Goal: Task Accomplishment & Management: Use online tool/utility

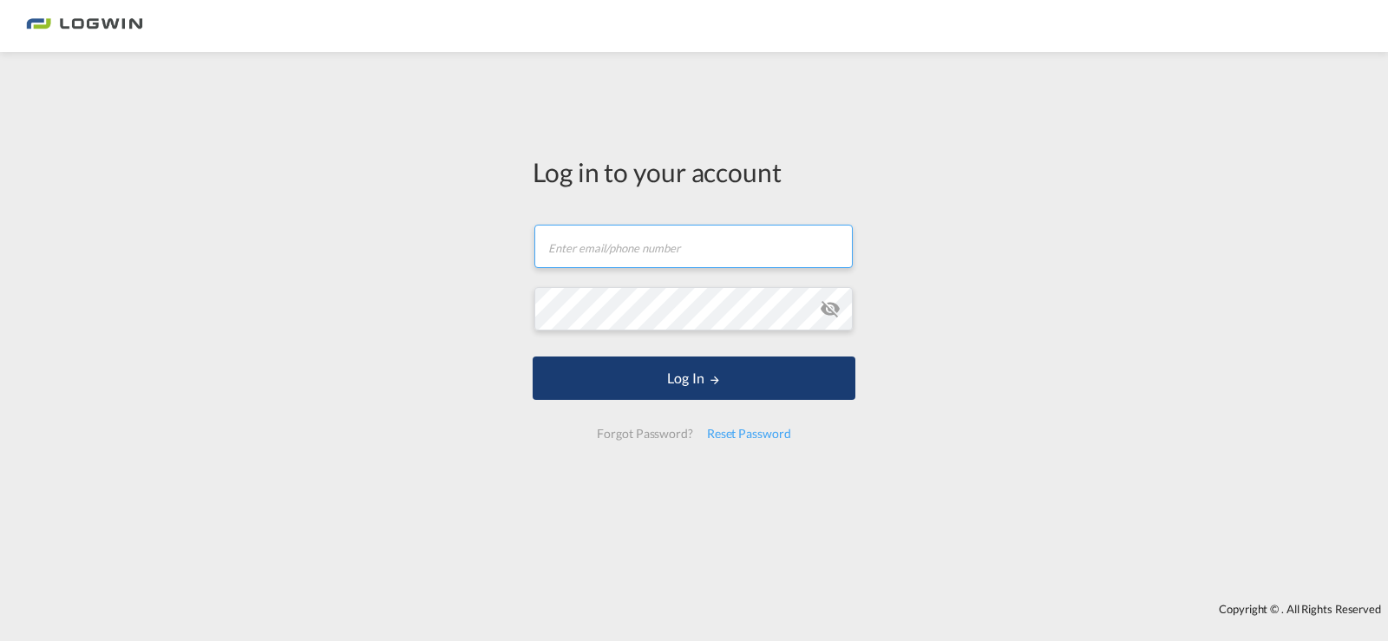
type input "[PERSON_NAME][EMAIL_ADDRESS][PERSON_NAME][DOMAIN_NAME]"
click at [763, 394] on button "Log In" at bounding box center [694, 378] width 323 height 43
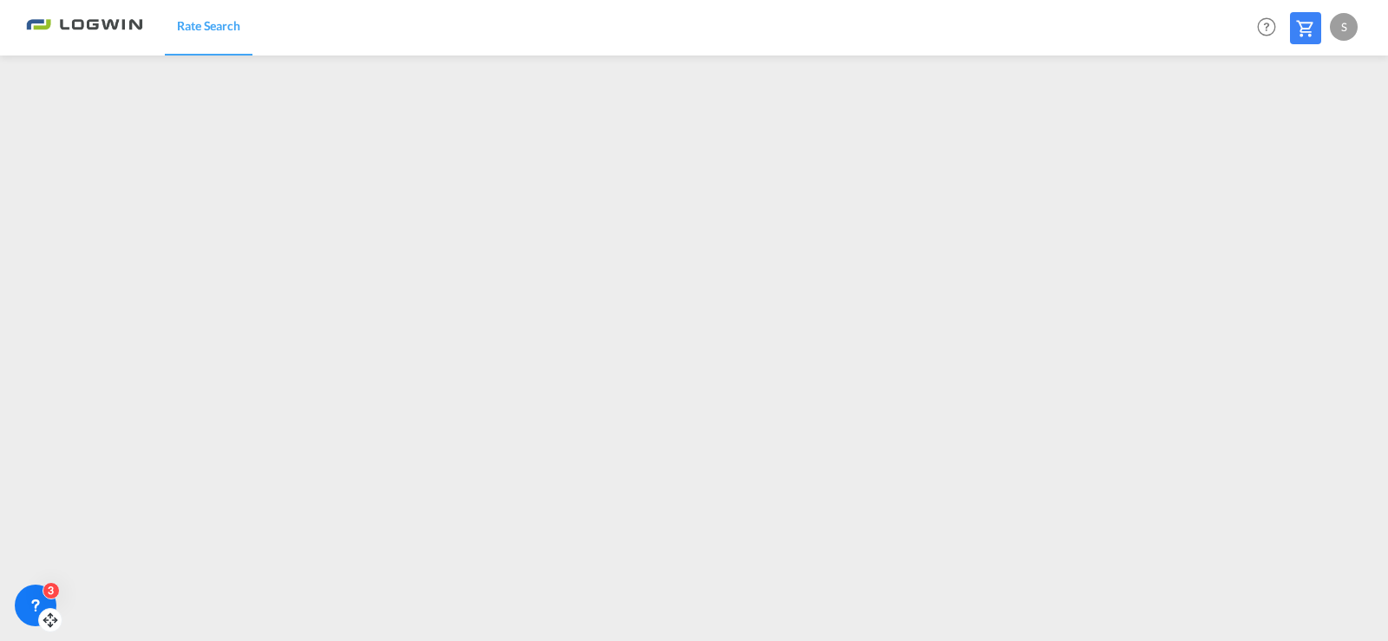
click at [38, 596] on div "3" at bounding box center [36, 606] width 42 height 42
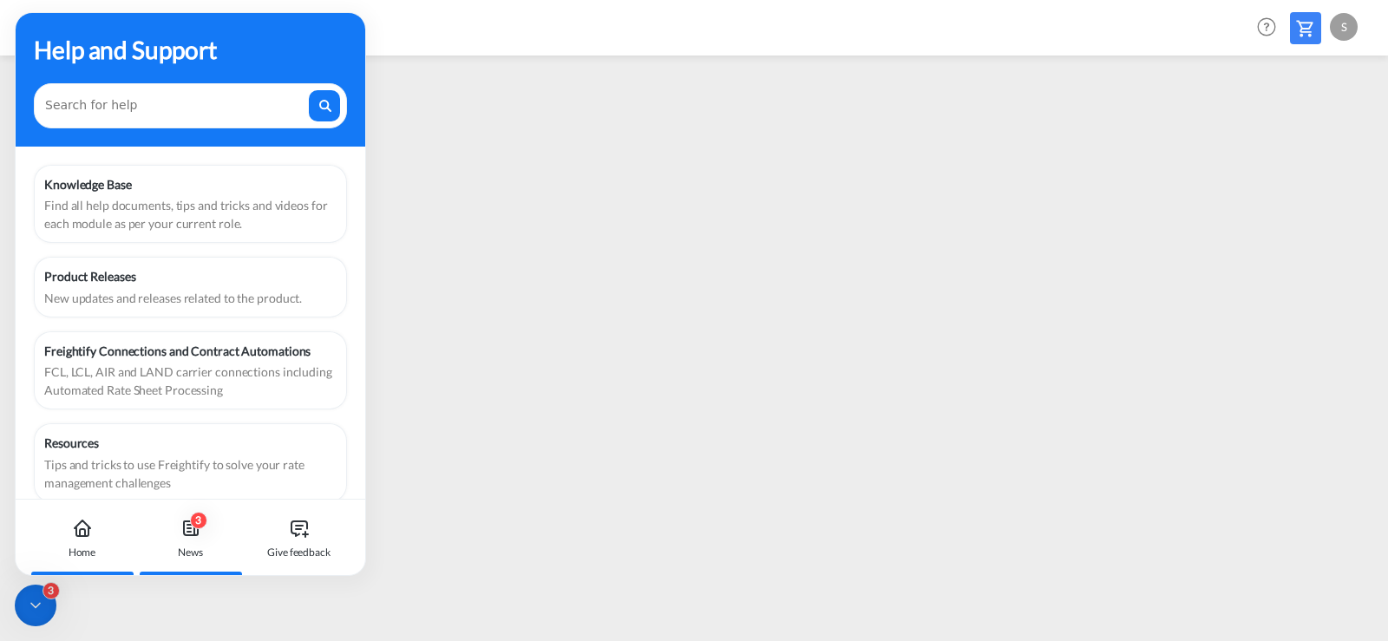
click at [188, 537] on icon at bounding box center [190, 528] width 21 height 21
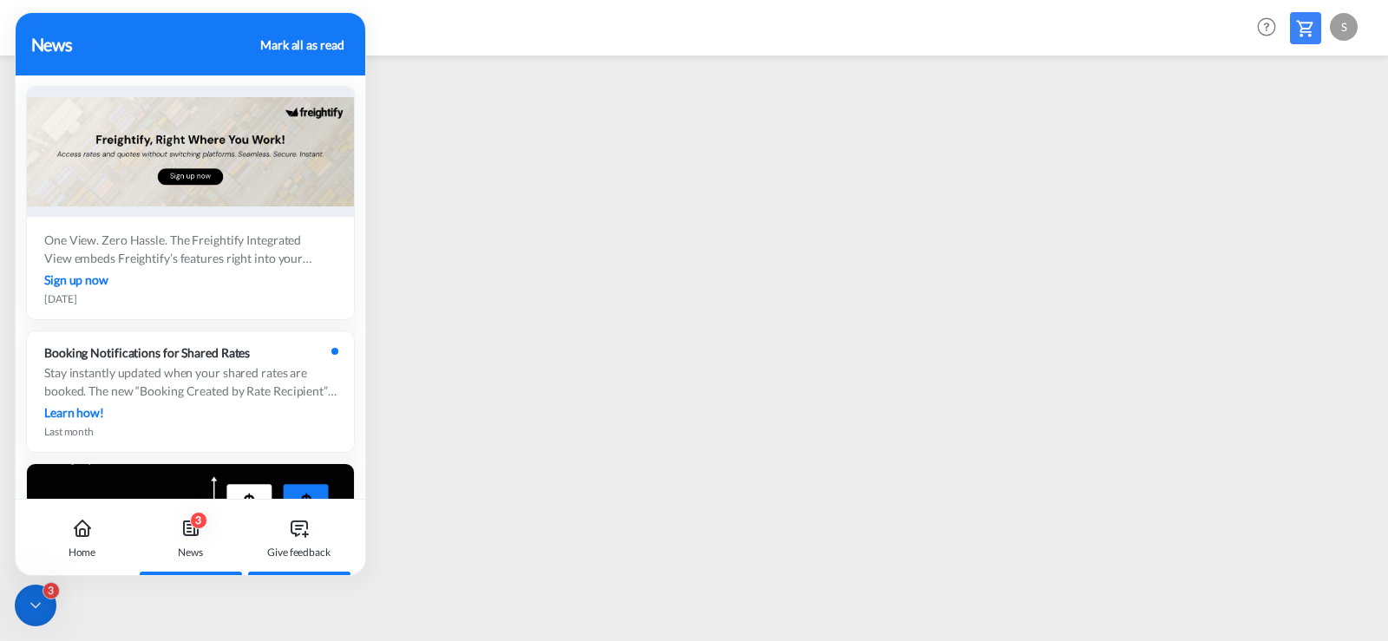
click at [285, 537] on div "Give feedback" at bounding box center [299, 538] width 96 height 76
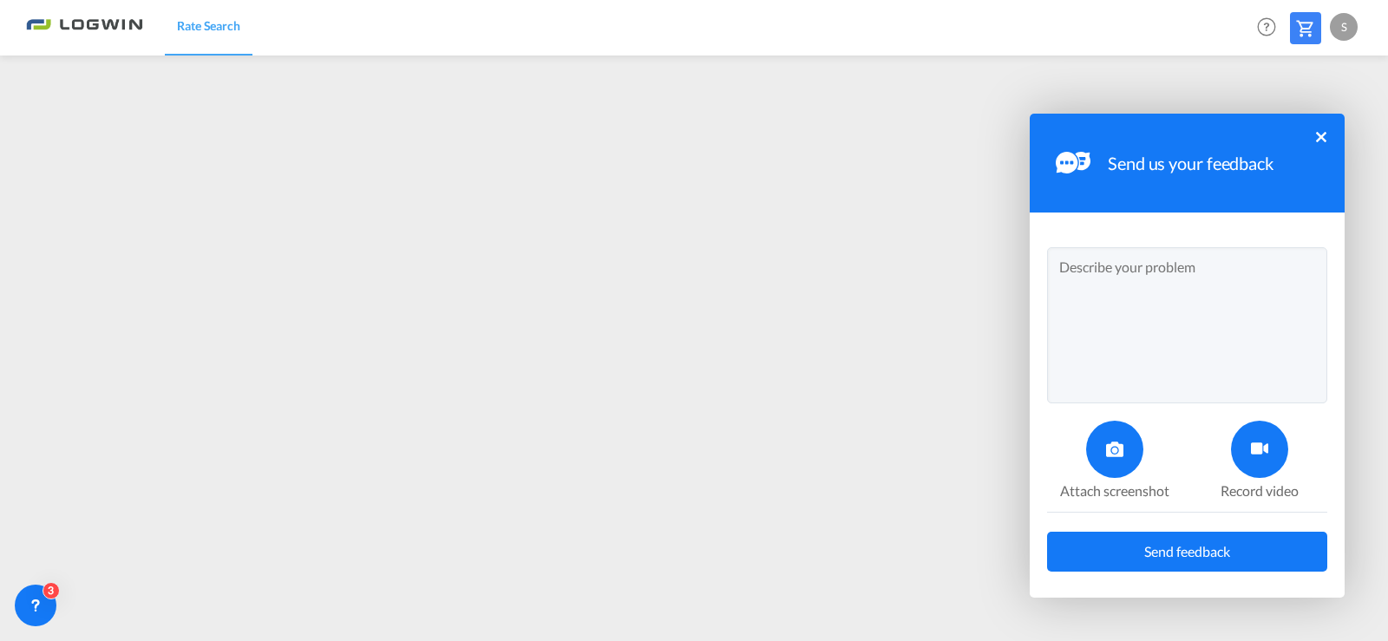
click at [1317, 132] on button "×" at bounding box center [1321, 137] width 10 height 10
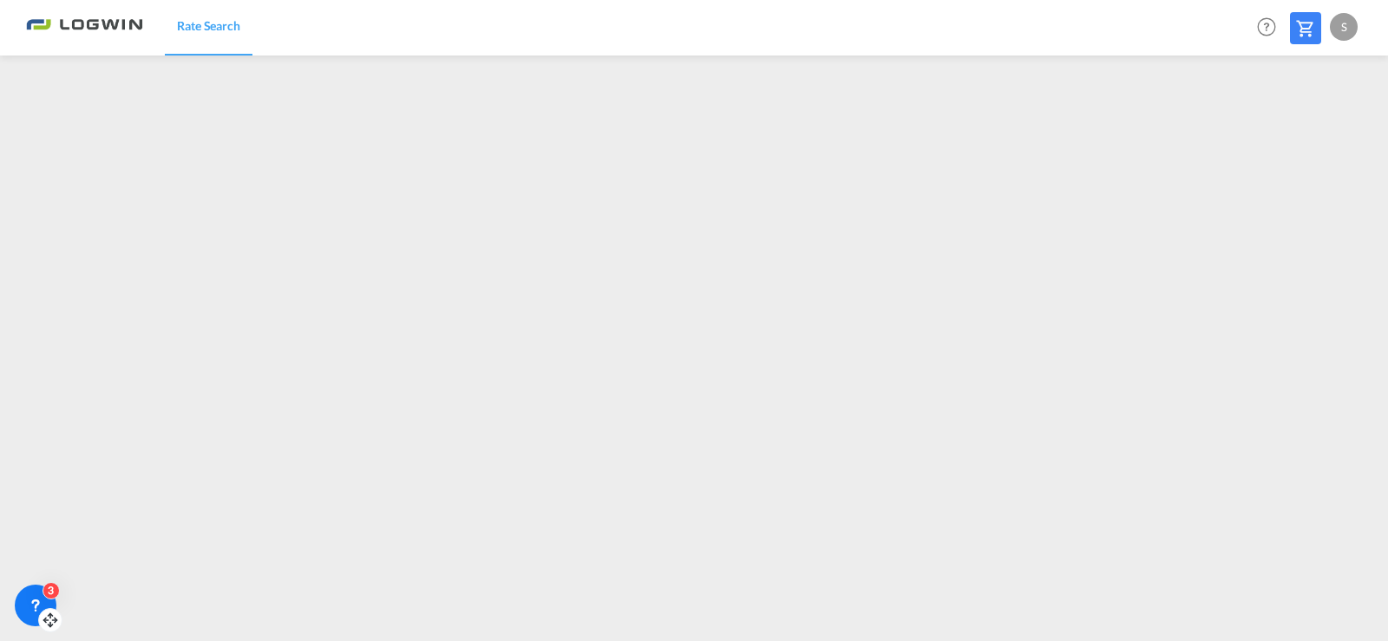
click at [32, 599] on icon at bounding box center [35, 605] width 17 height 17
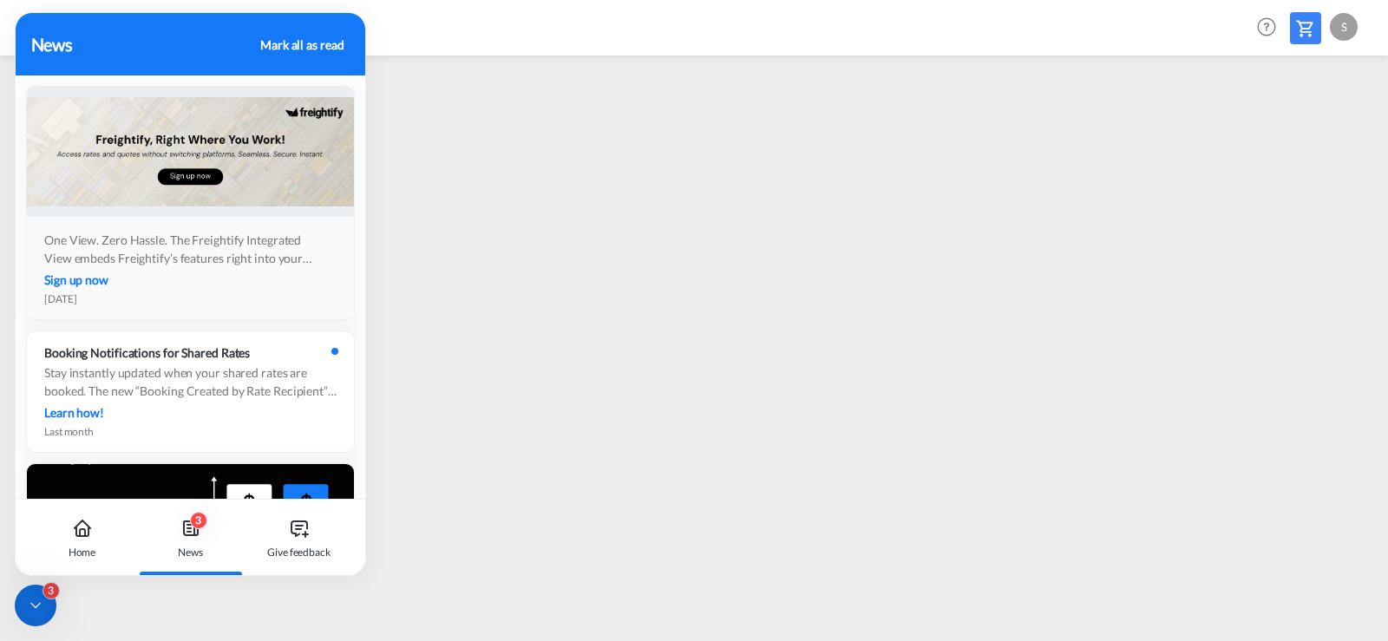
click at [145, 283] on div "Sign up now" at bounding box center [190, 280] width 292 height 18
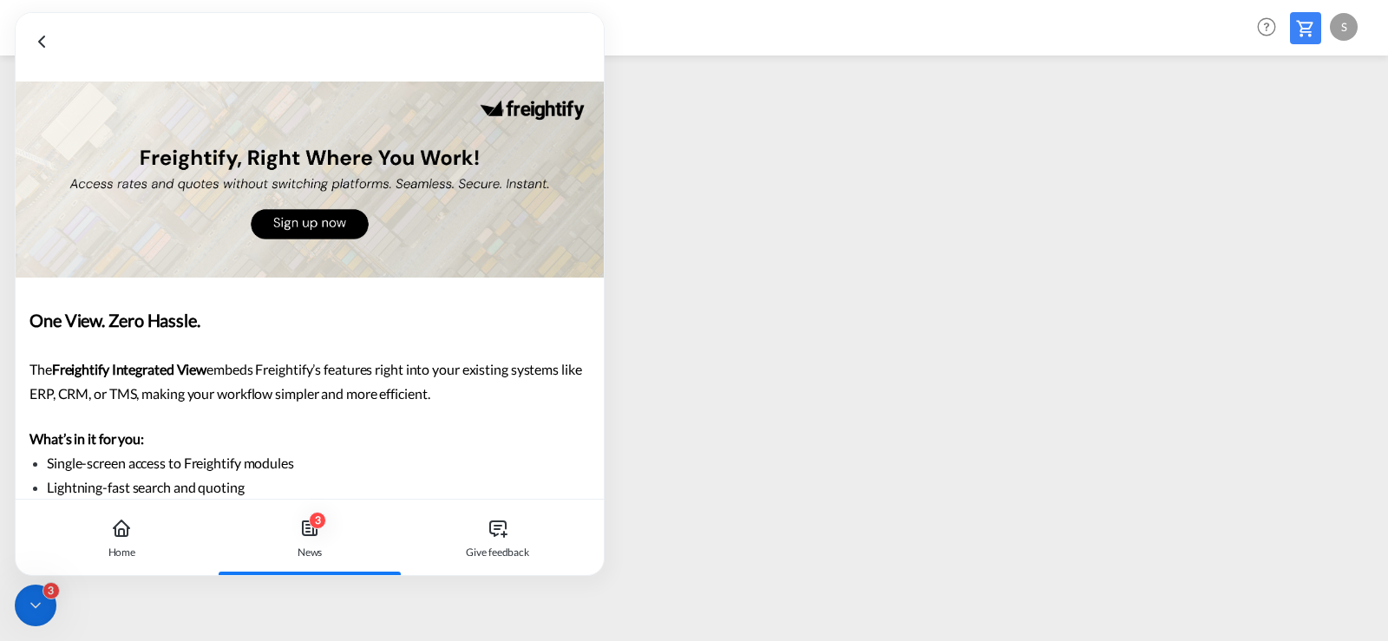
click at [53, 40] on div at bounding box center [310, 41] width 558 height 21
click at [42, 41] on icon at bounding box center [41, 41] width 21 height 21
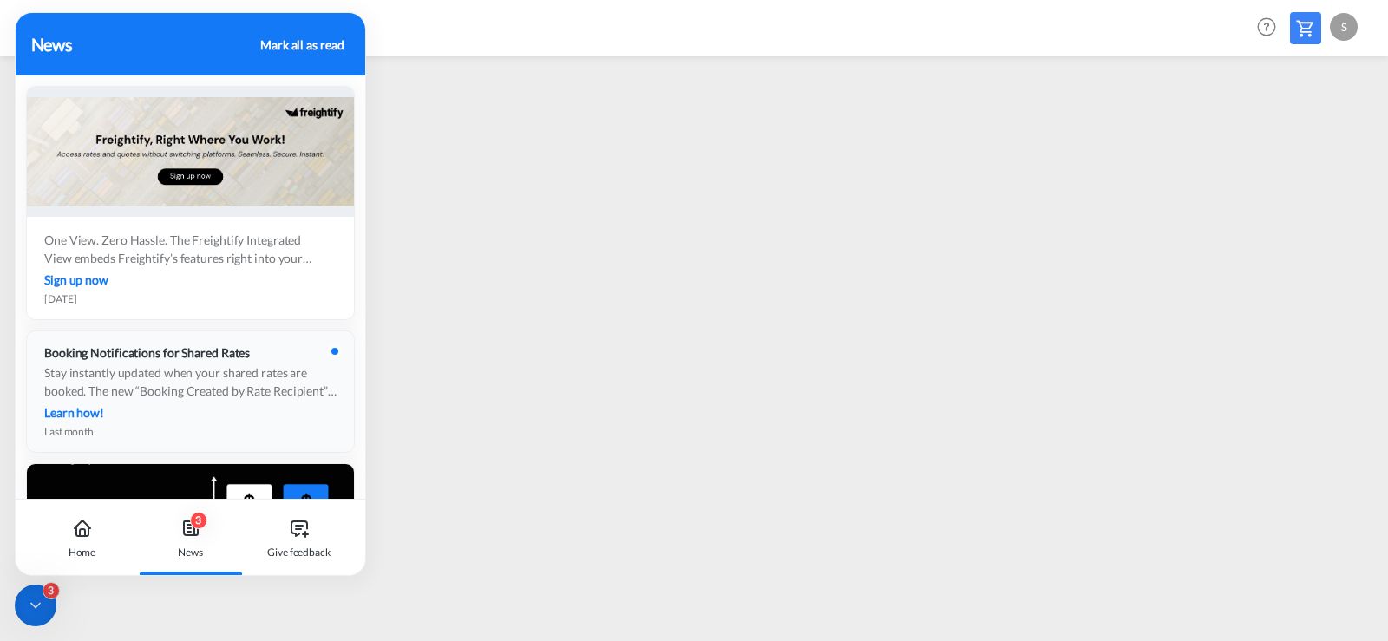
click at [122, 414] on div "Learn how!" at bounding box center [190, 412] width 292 height 18
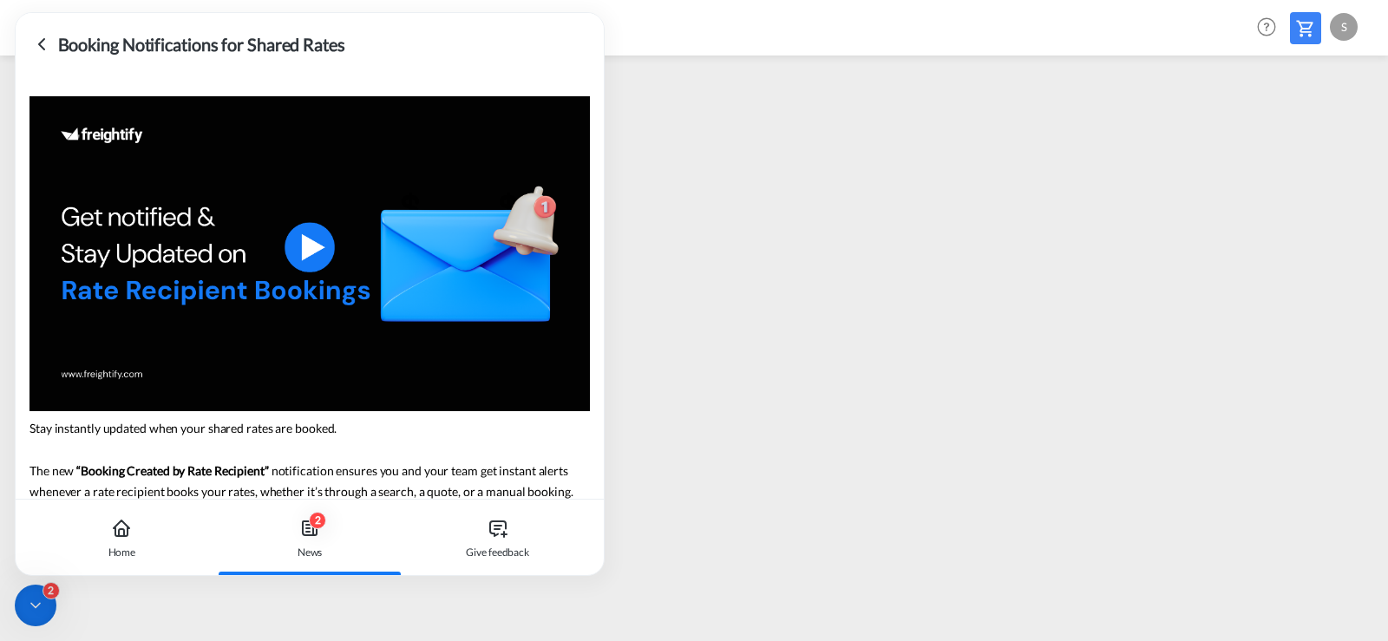
click at [36, 41] on icon at bounding box center [41, 44] width 21 height 21
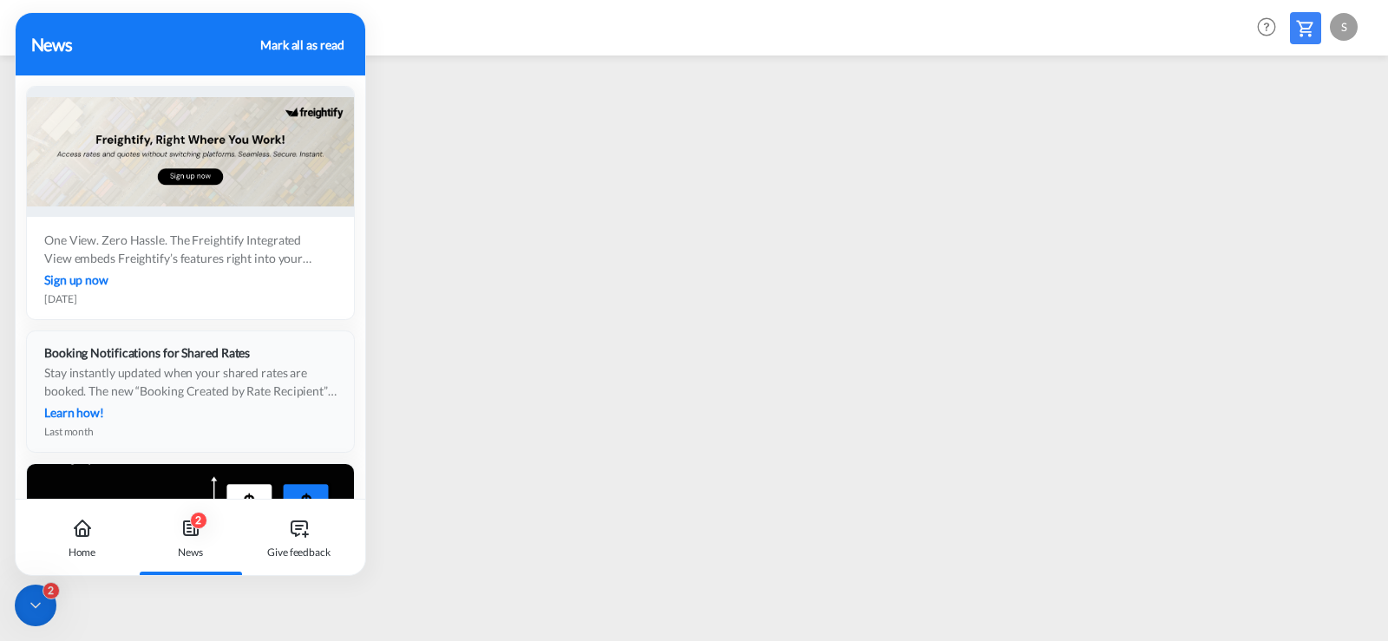
scroll to position [260, 0]
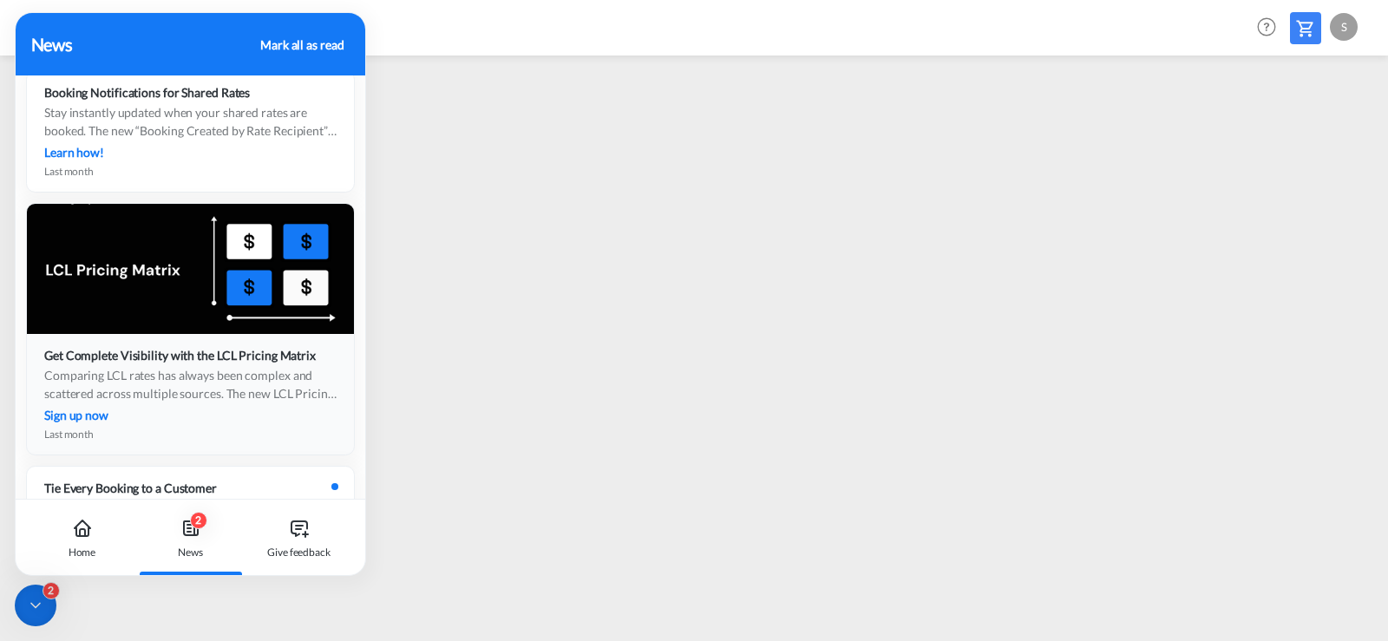
click at [134, 376] on div "Comparing LCL rates has always been complex and scattered across multiple sourc…" at bounding box center [190, 384] width 292 height 36
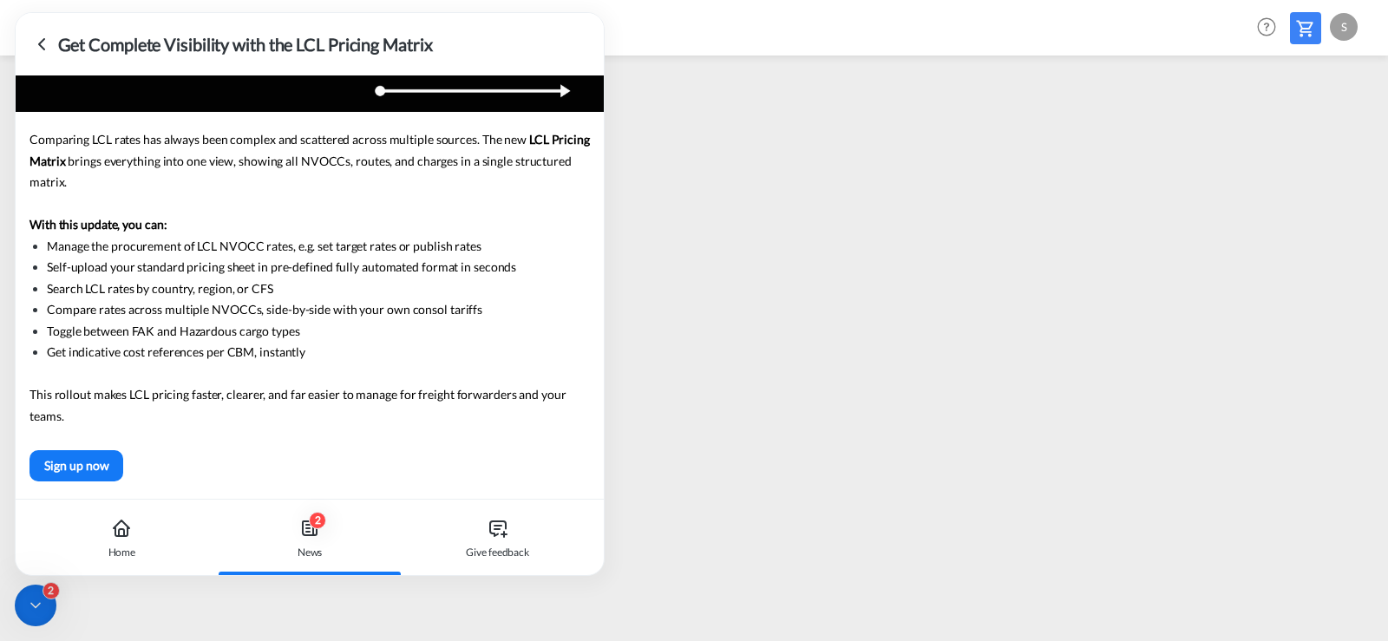
scroll to position [0, 0]
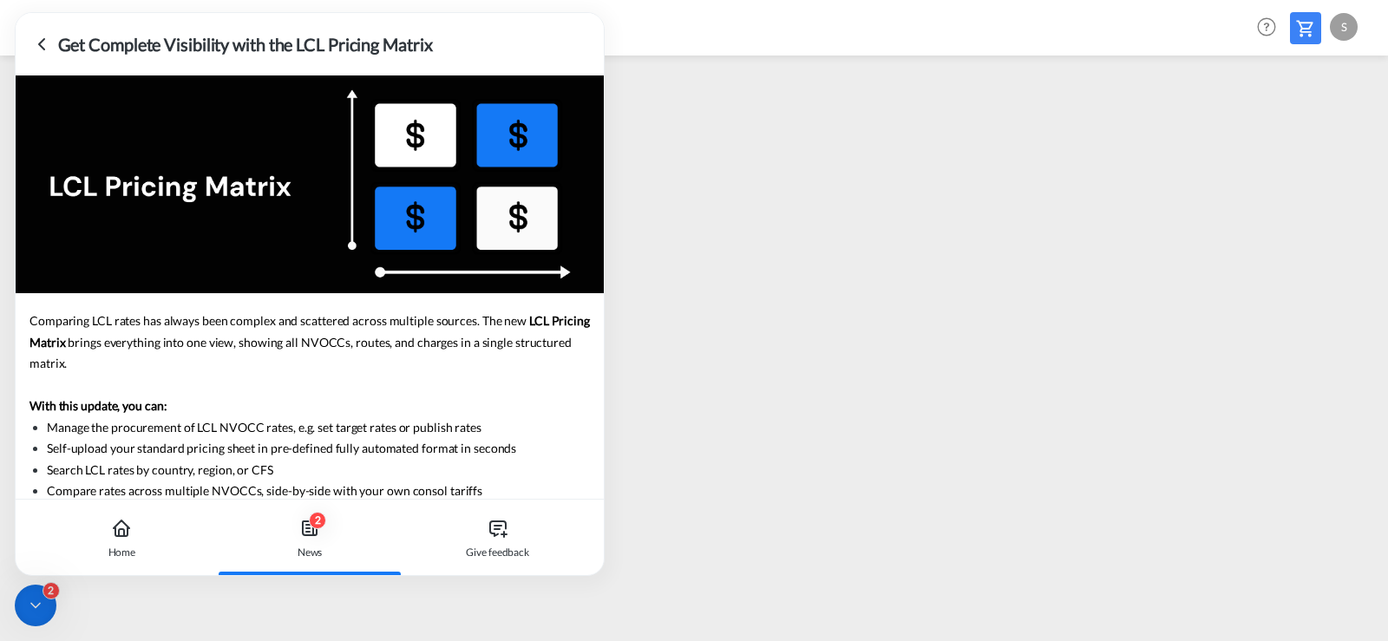
click at [43, 39] on icon at bounding box center [41, 44] width 21 height 21
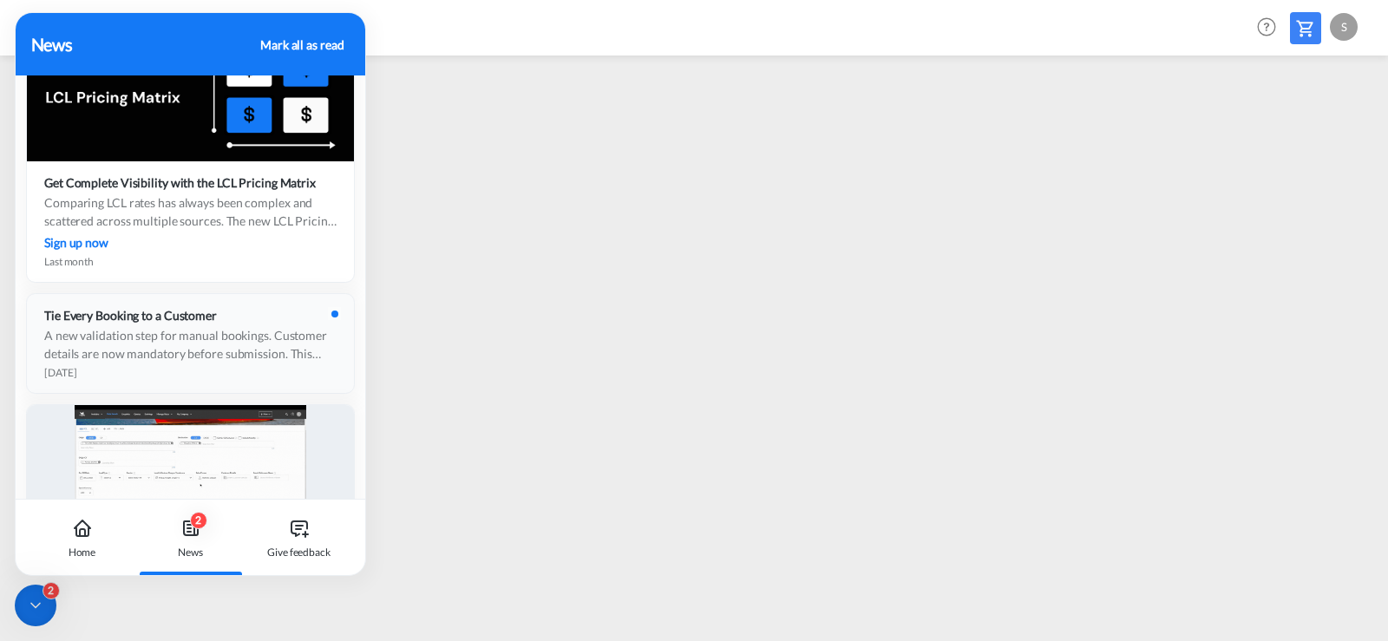
scroll to position [434, 0]
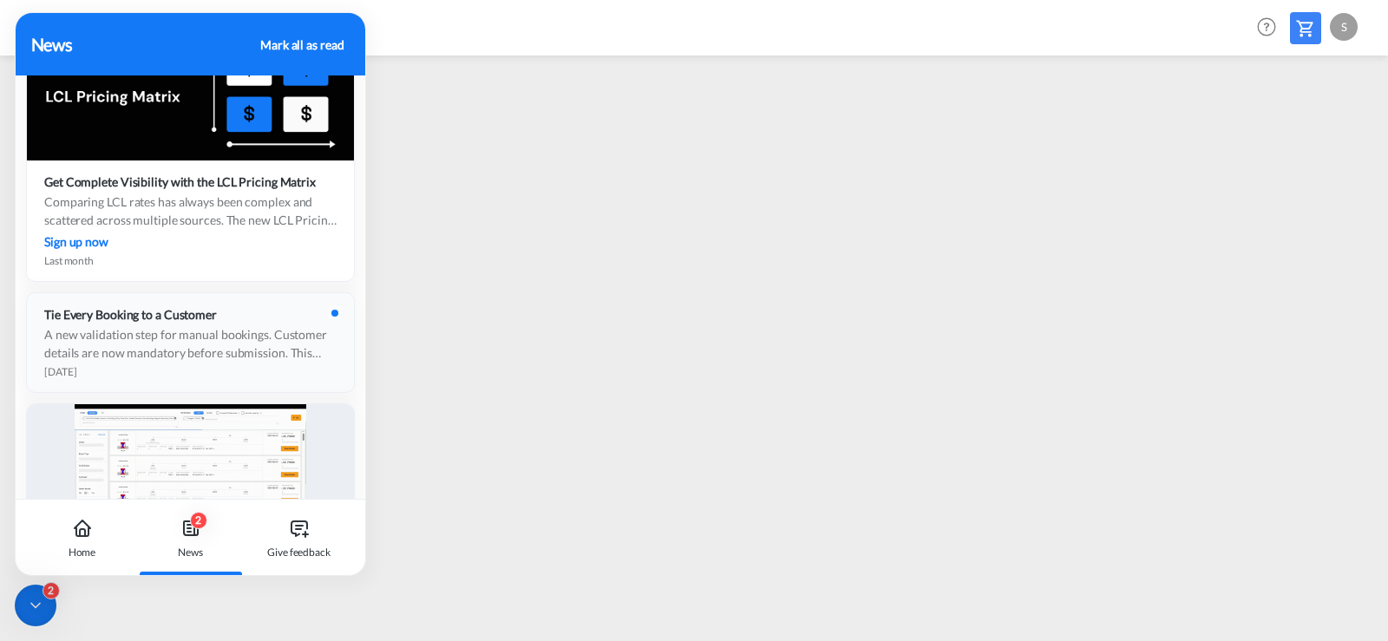
click at [223, 344] on div "A new validation step for manual bookings. Customer details are now mandatory b…" at bounding box center [190, 343] width 292 height 36
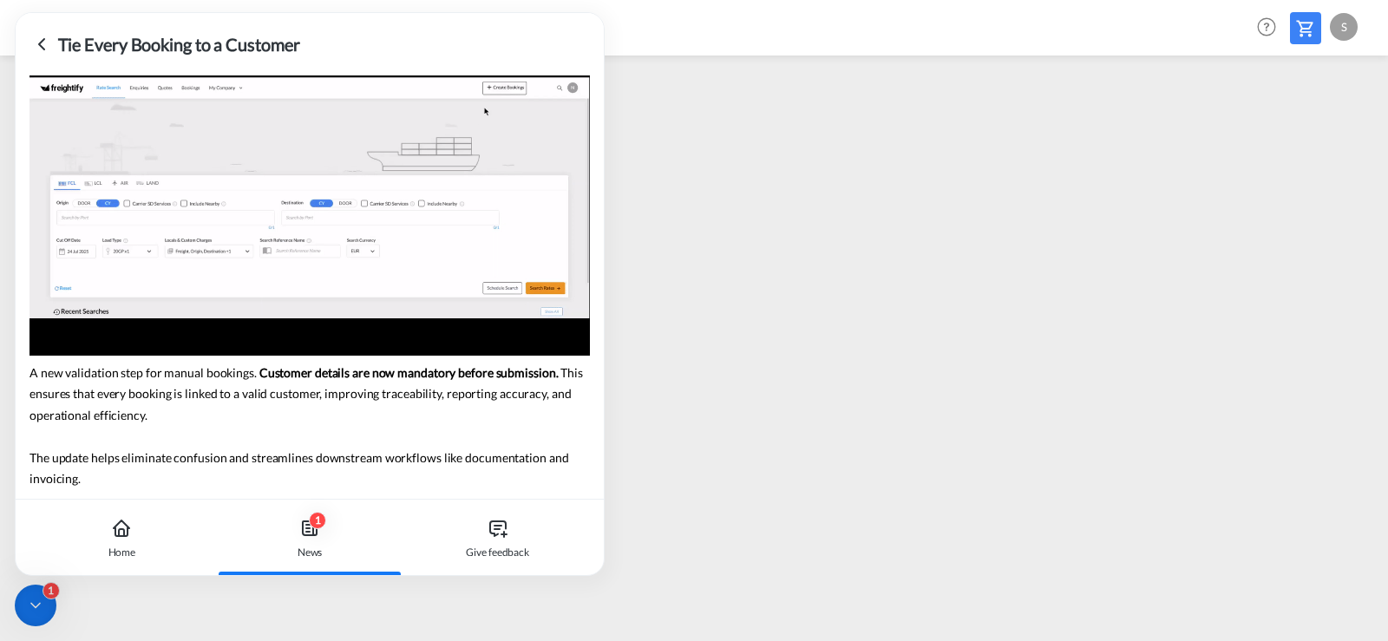
scroll to position [0, 0]
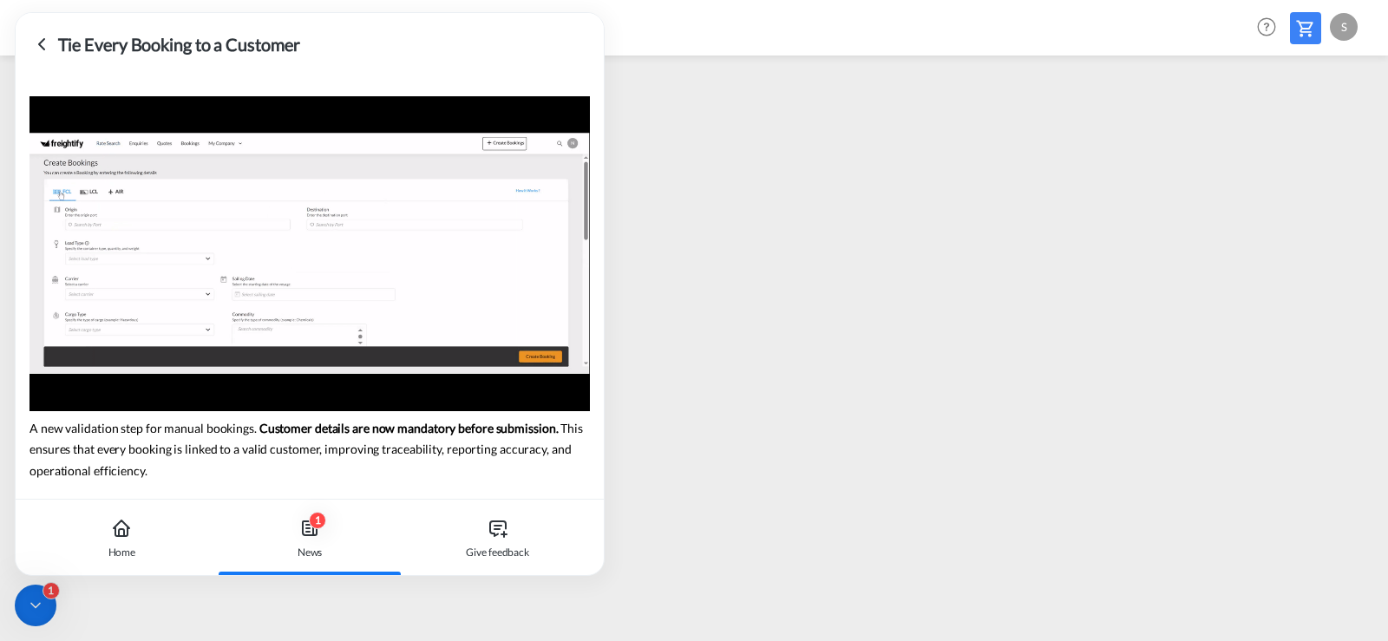
click at [36, 40] on icon at bounding box center [41, 44] width 21 height 21
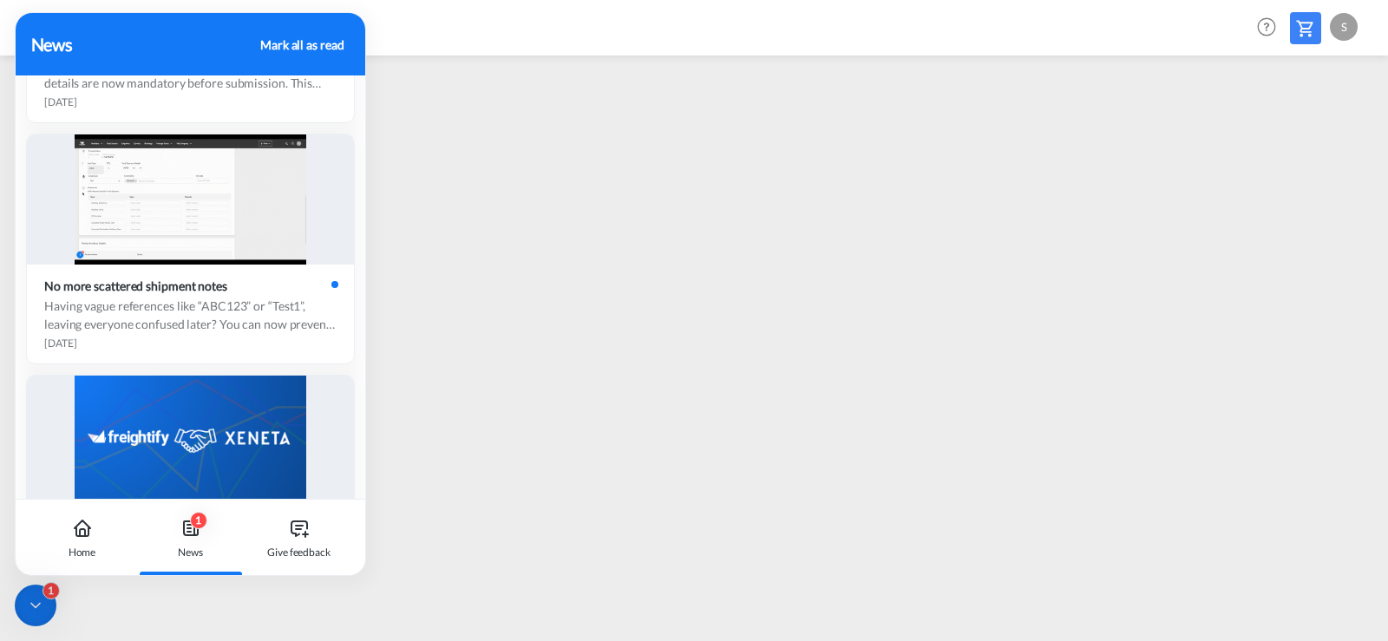
scroll to position [867, 0]
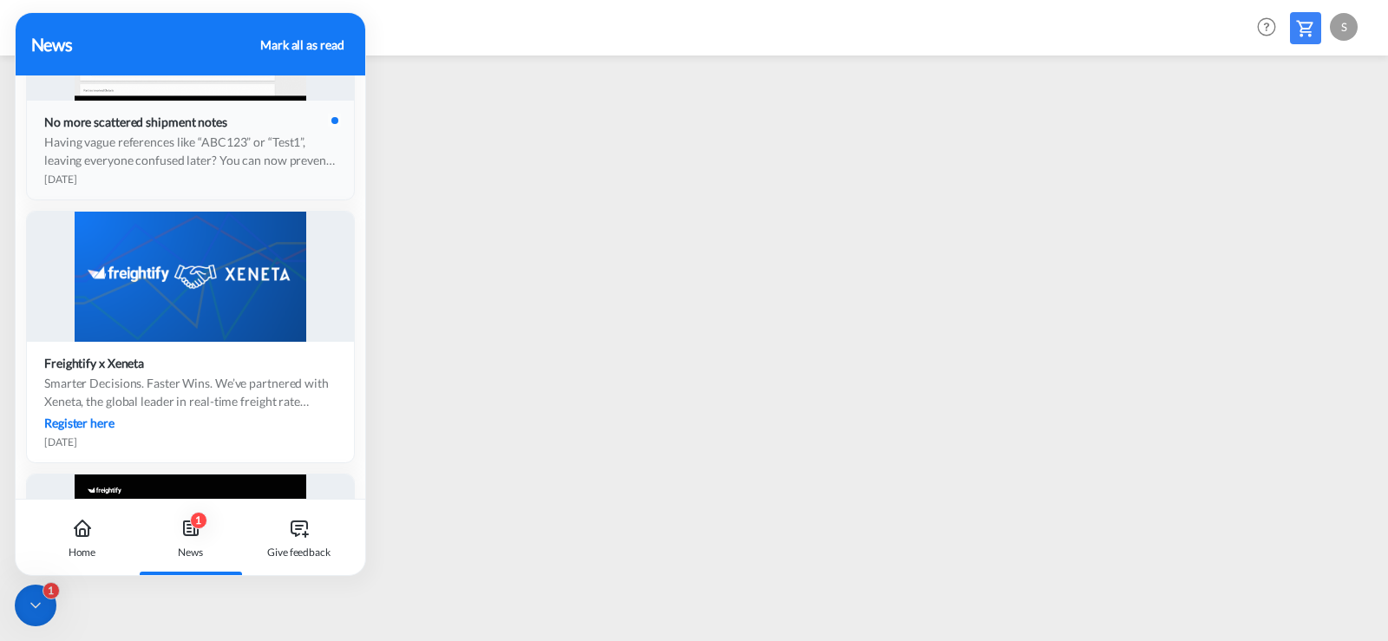
click at [157, 135] on div "Having vague references like “ABC123” or “Test1”, leaving everyone confused lat…" at bounding box center [190, 151] width 292 height 36
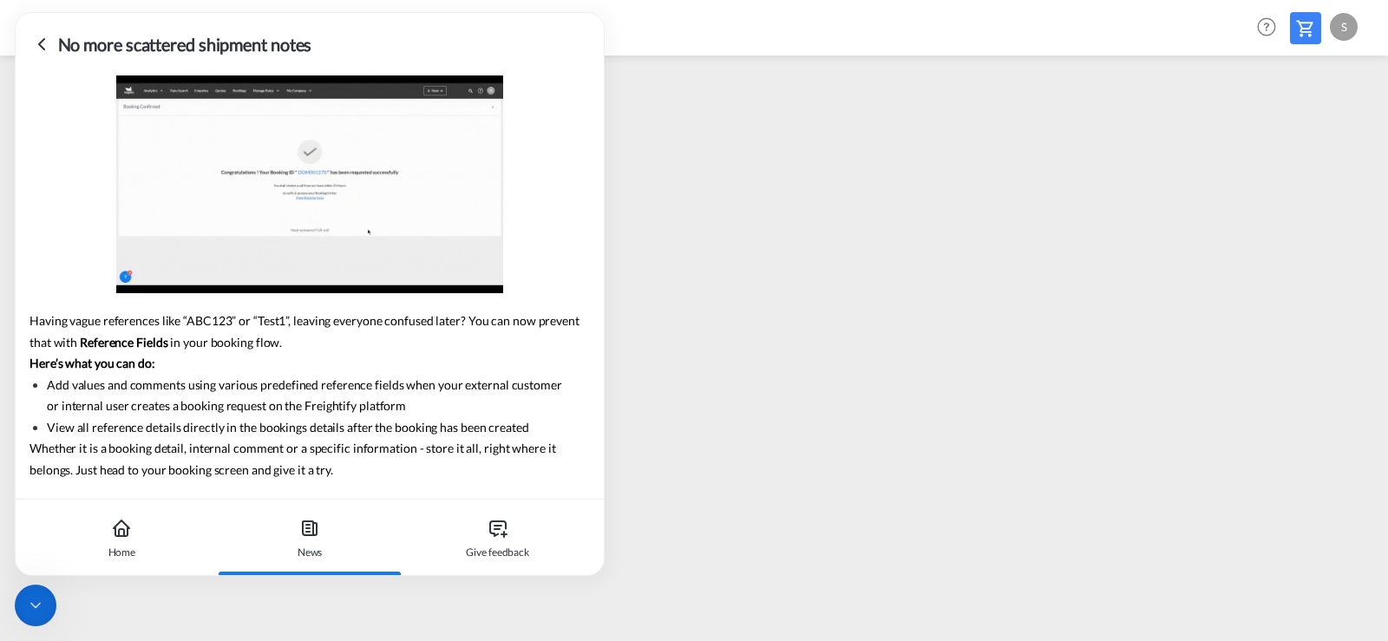
scroll to position [0, 0]
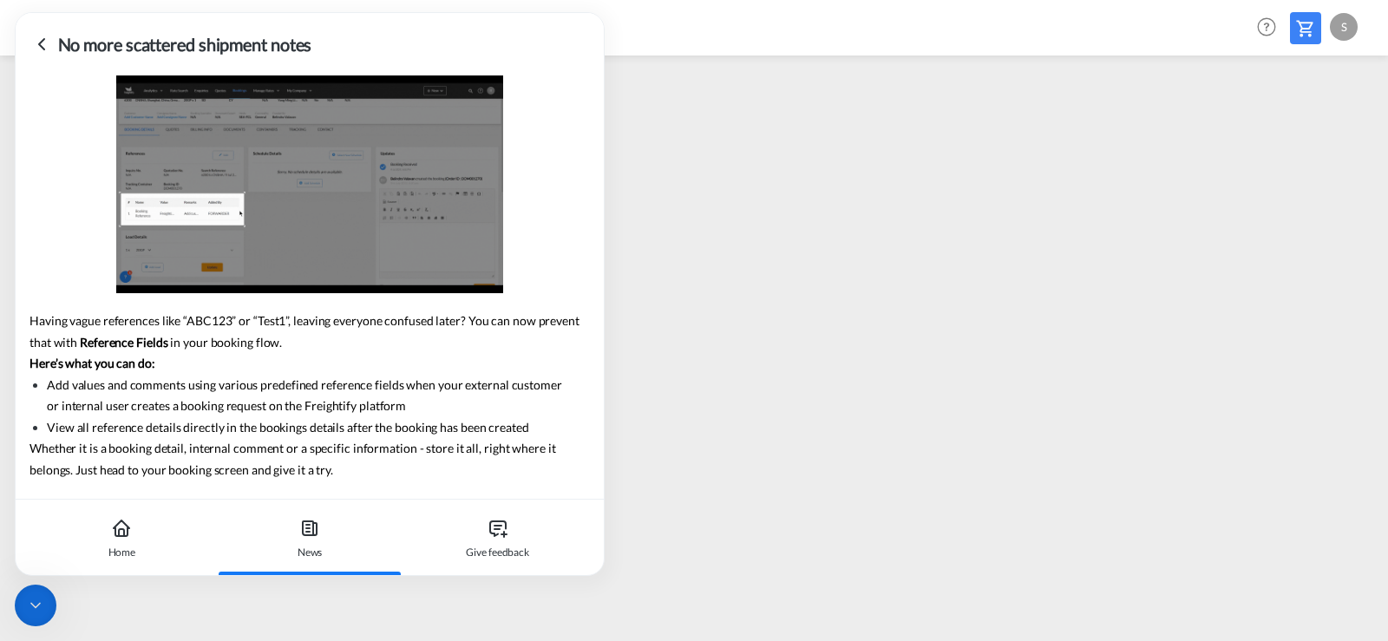
click at [42, 44] on icon at bounding box center [41, 44] width 21 height 21
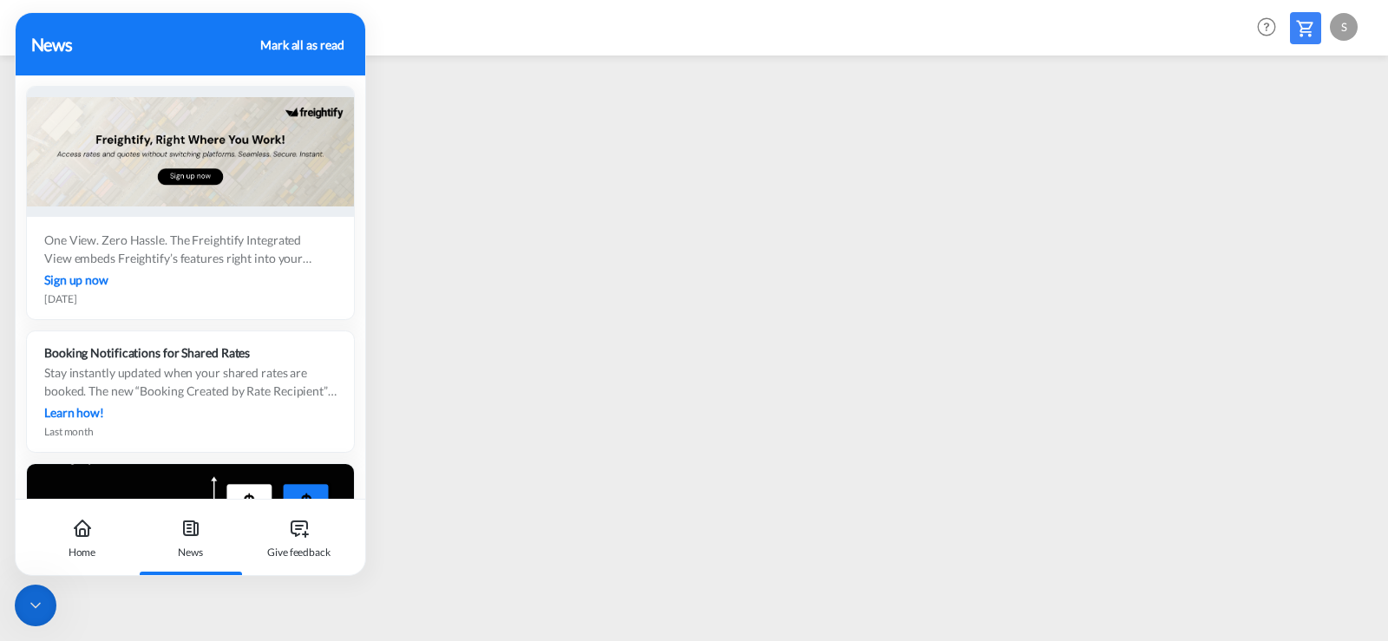
click at [335, 44] on div "Mark all as read" at bounding box center [301, 45] width 83 height 18
click at [45, 607] on div at bounding box center [36, 606] width 42 height 42
